Goal: Information Seeking & Learning: Find specific fact

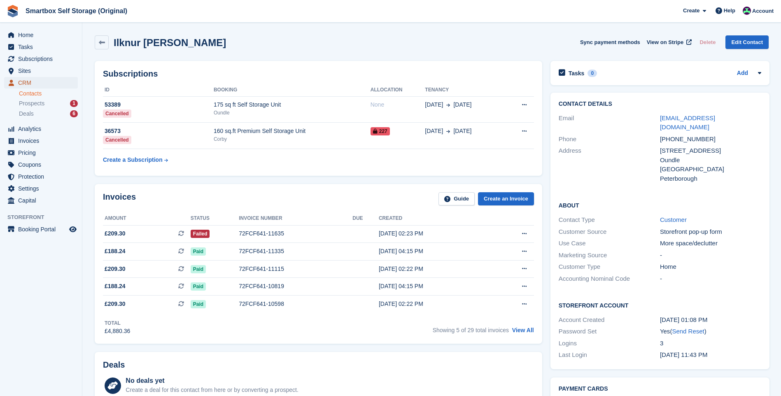
drag, startPoint x: 31, startPoint y: 80, endPoint x: 36, endPoint y: 80, distance: 5.4
click at [31, 80] on span "CRM" at bounding box center [42, 83] width 49 height 12
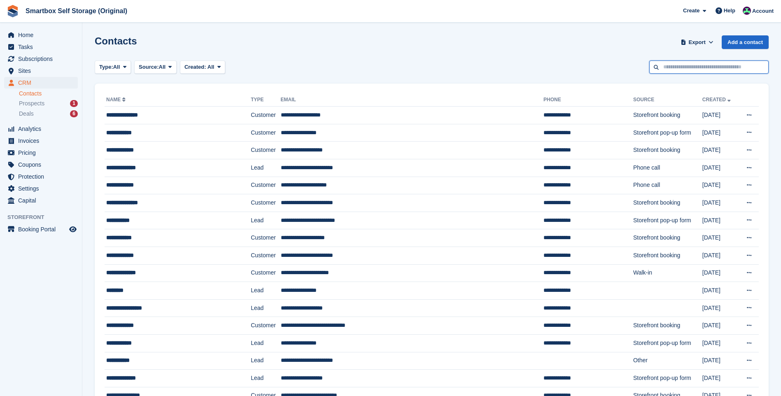
click at [701, 66] on input "text" at bounding box center [708, 68] width 119 height 14
type input "**********"
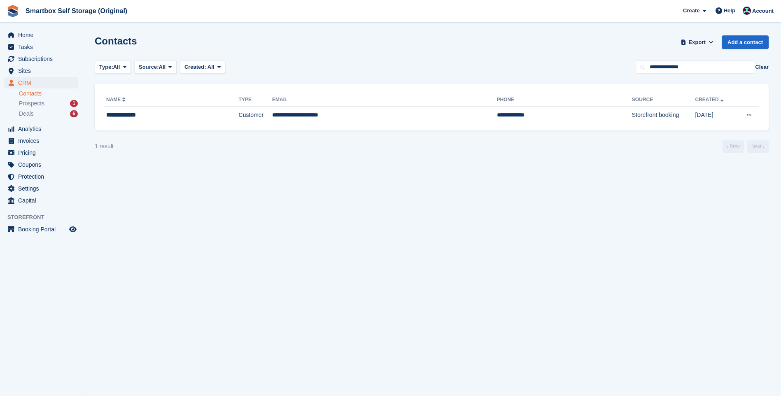
click at [278, 126] on div "**********" at bounding box center [432, 107] width 674 height 47
click at [282, 116] on td "**********" at bounding box center [384, 115] width 225 height 17
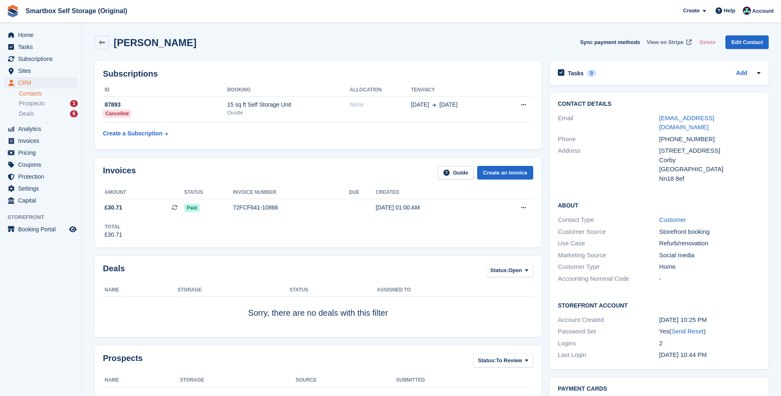
click at [675, 39] on span "View on Stripe" at bounding box center [665, 42] width 37 height 8
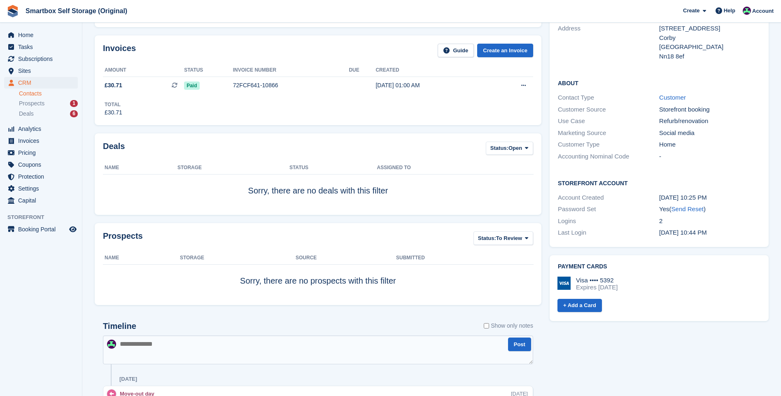
scroll to position [7, 0]
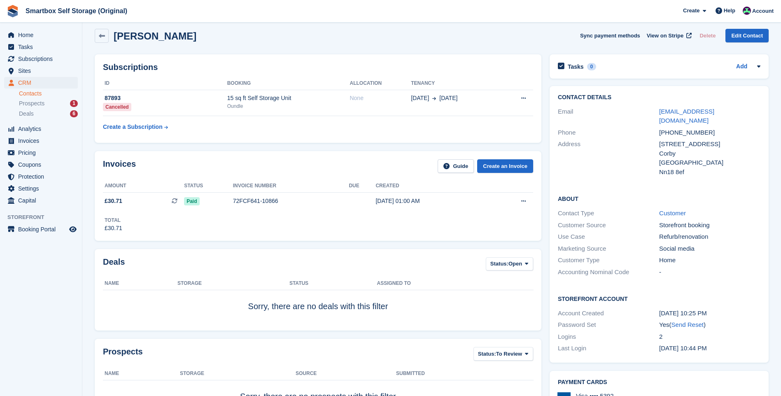
drag, startPoint x: 186, startPoint y: 39, endPoint x: 115, endPoint y: 40, distance: 70.8
click at [115, 40] on div "Arturas Mickus Sync payment methods View on Stripe Delete Edit Contact" at bounding box center [432, 36] width 674 height 14
drag, startPoint x: 743, startPoint y: 109, endPoint x: 656, endPoint y: 114, distance: 87.8
click at [656, 114] on div "Email guzmani197za@gmail.com" at bounding box center [659, 116] width 203 height 21
copy div "guzmani197za@gmail.com"
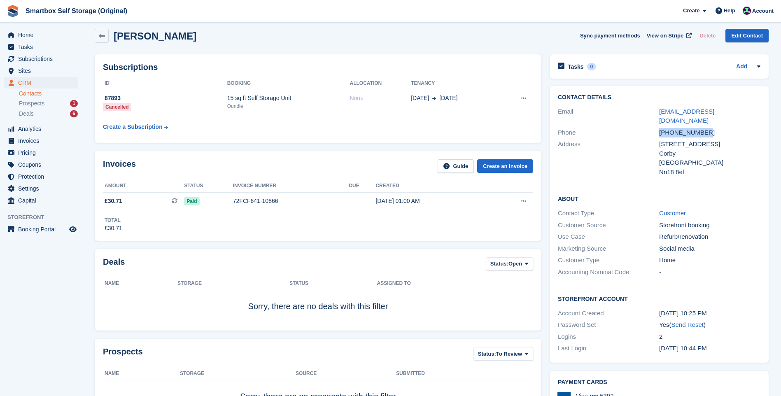
drag, startPoint x: 718, startPoint y: 122, endPoint x: 650, endPoint y: 123, distance: 67.5
click at [650, 127] on div "Phone +447404766247" at bounding box center [659, 133] width 203 height 12
copy div "+447404766247"
drag, startPoint x: 687, startPoint y: 163, endPoint x: 657, endPoint y: 136, distance: 39.9
click at [657, 138] on div "Address 20 Clovelly court Corby United Kingdom Nn18 8ef" at bounding box center [659, 158] width 203 height 40
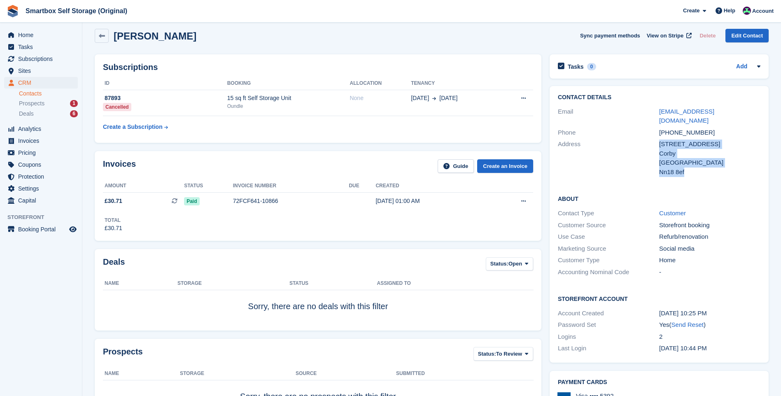
copy div "20 Clovelly court Corby United Kingdom Nn18 8ef"
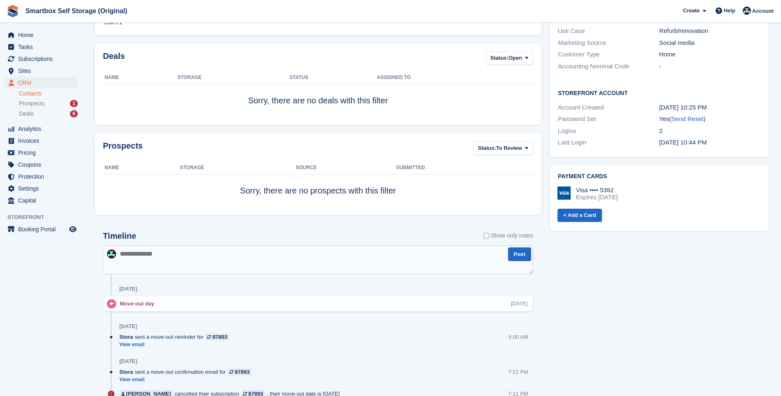
scroll to position [0, 0]
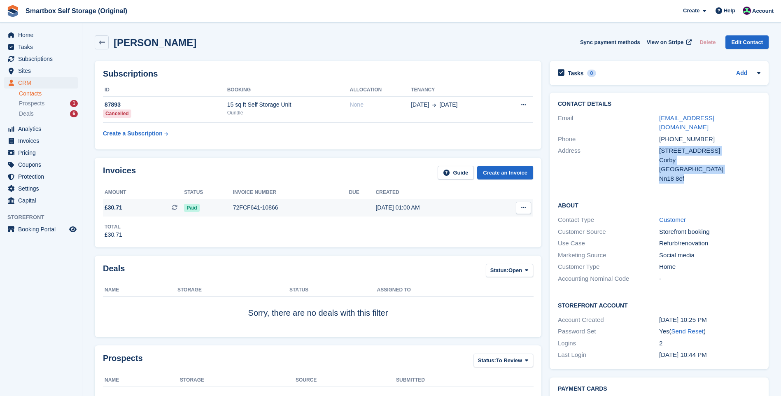
drag, startPoint x: 262, startPoint y: 203, endPoint x: 273, endPoint y: 203, distance: 11.1
click at [262, 203] on div "72FCF641-10866" at bounding box center [291, 207] width 116 height 9
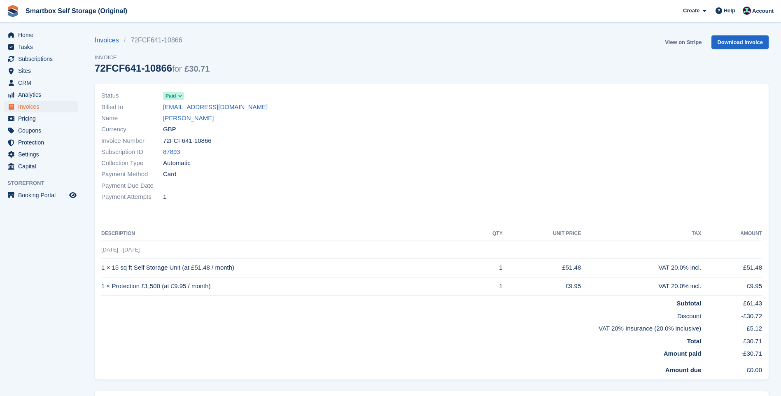
click at [700, 43] on link "View on Stripe" at bounding box center [683, 42] width 43 height 14
click at [170, 115] on link "Arturas Mickus" at bounding box center [188, 118] width 51 height 9
